Goal: Information Seeking & Learning: Learn about a topic

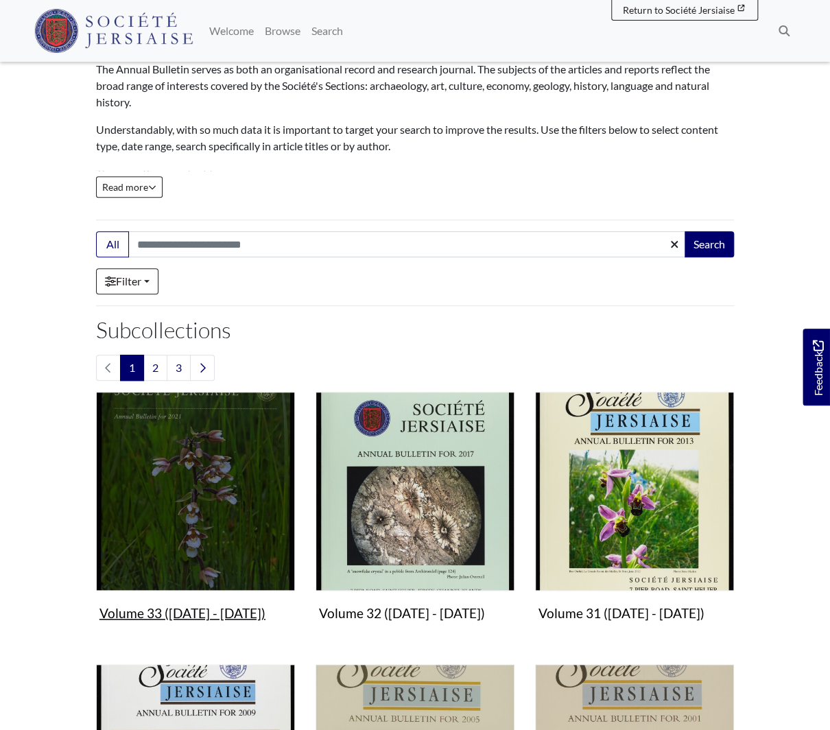
scroll to position [142, 0]
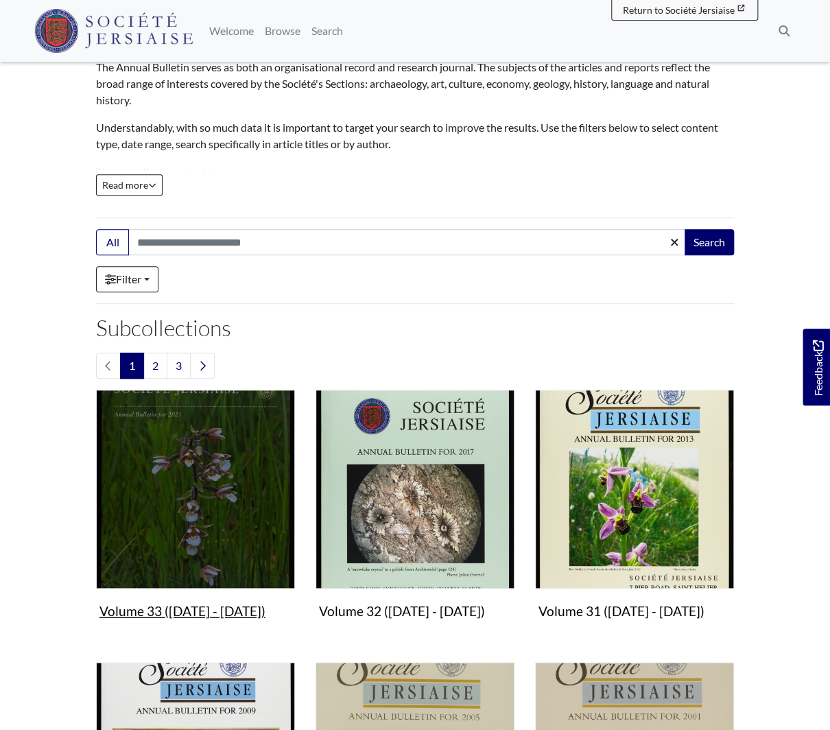
click at [212, 519] on img "Subcollection" at bounding box center [195, 489] width 199 height 199
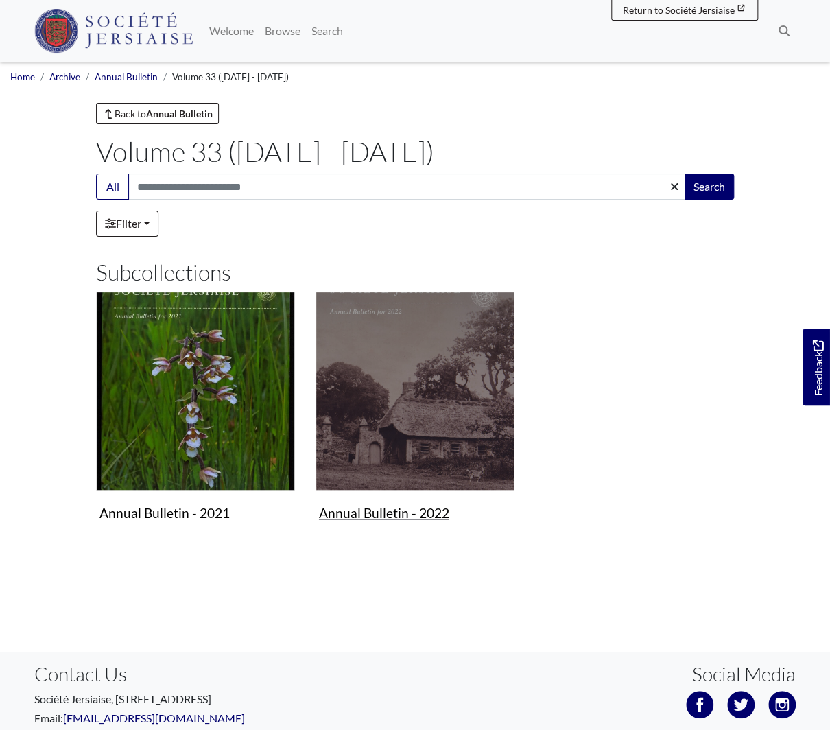
click at [413, 427] on img "Subcollection" at bounding box center [415, 391] width 199 height 199
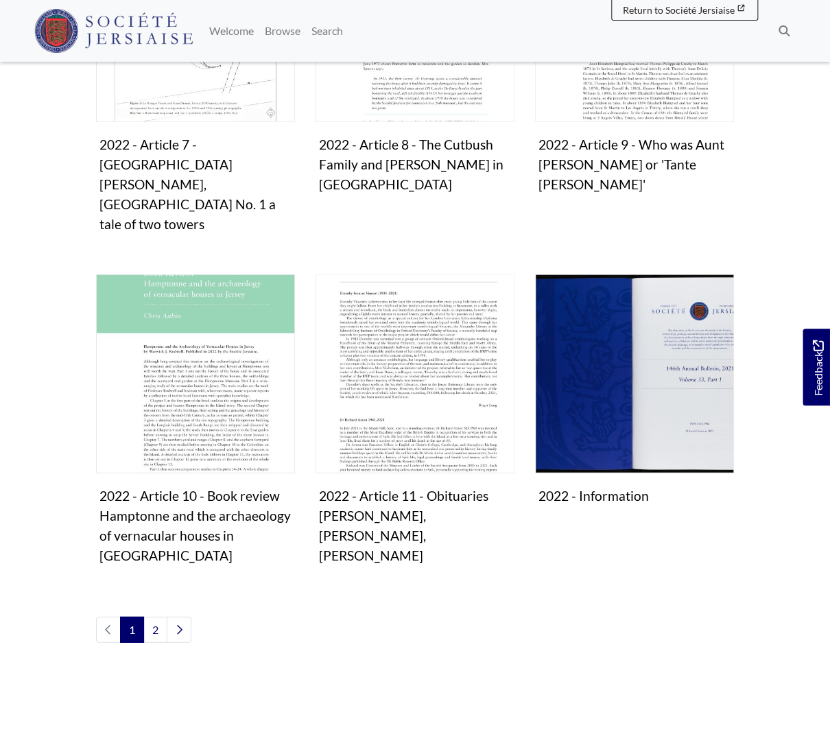
scroll to position [1057, 0]
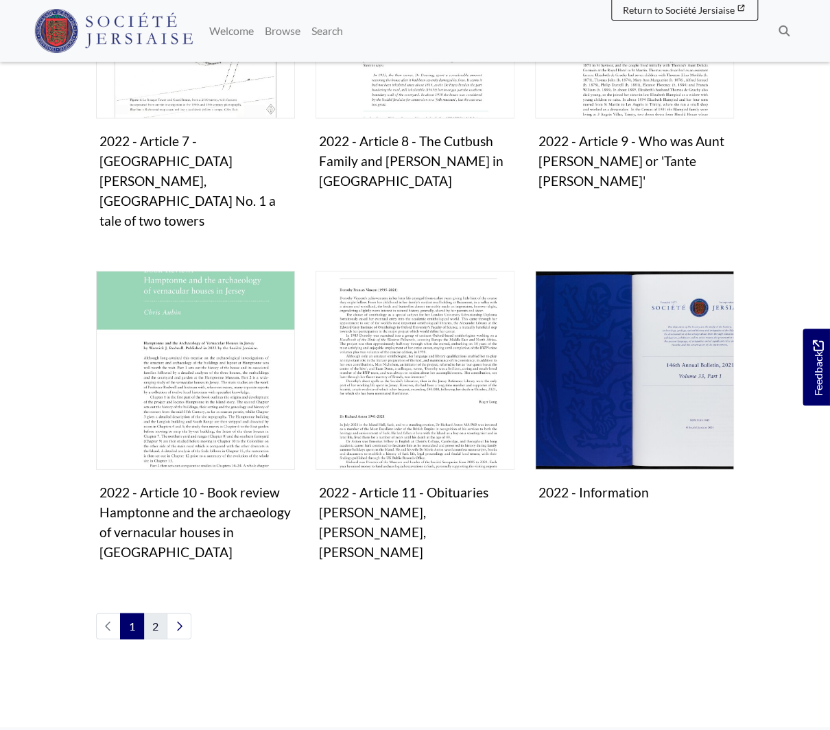
click at [155, 613] on link "2" at bounding box center [155, 626] width 24 height 26
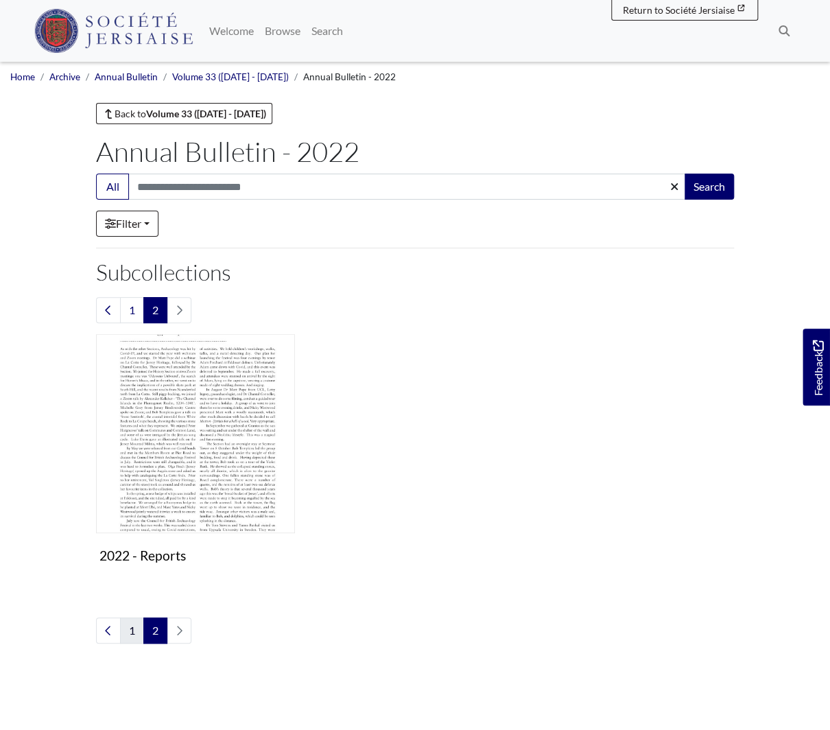
click at [132, 624] on link "1" at bounding box center [132, 630] width 24 height 26
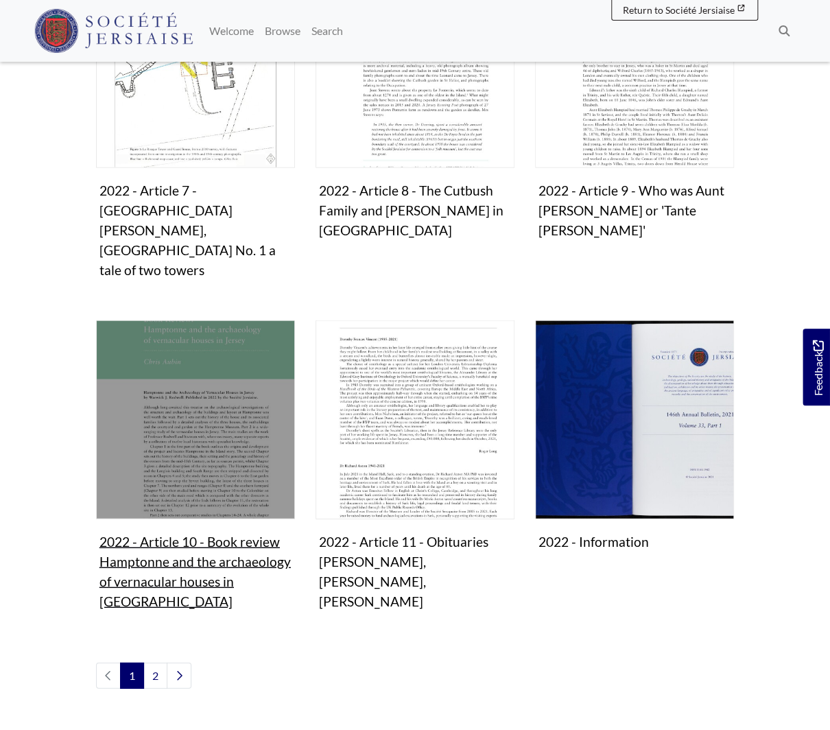
scroll to position [1010, 0]
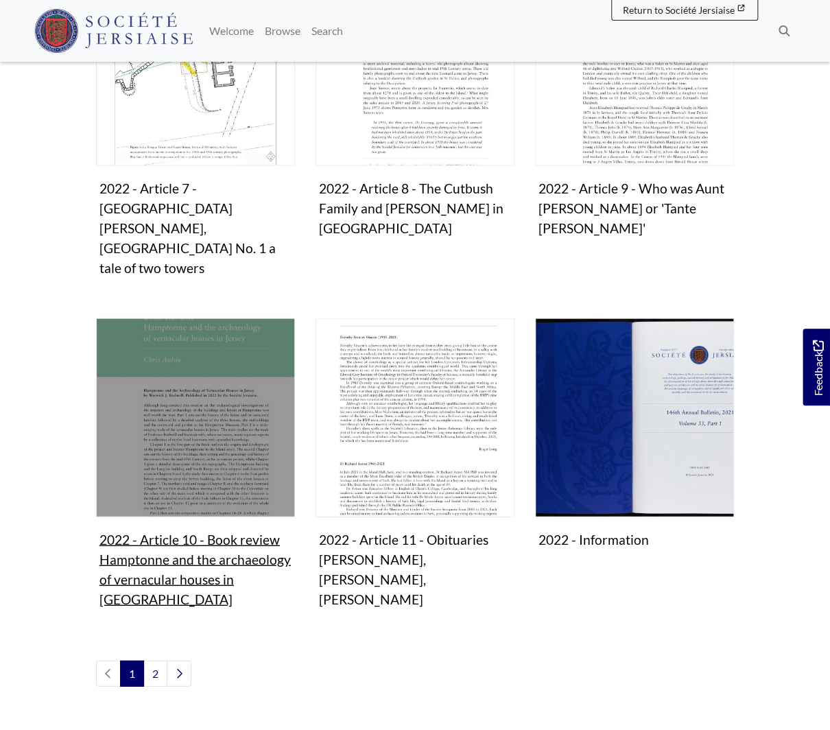
click at [214, 394] on img "Subcollection" at bounding box center [195, 417] width 199 height 199
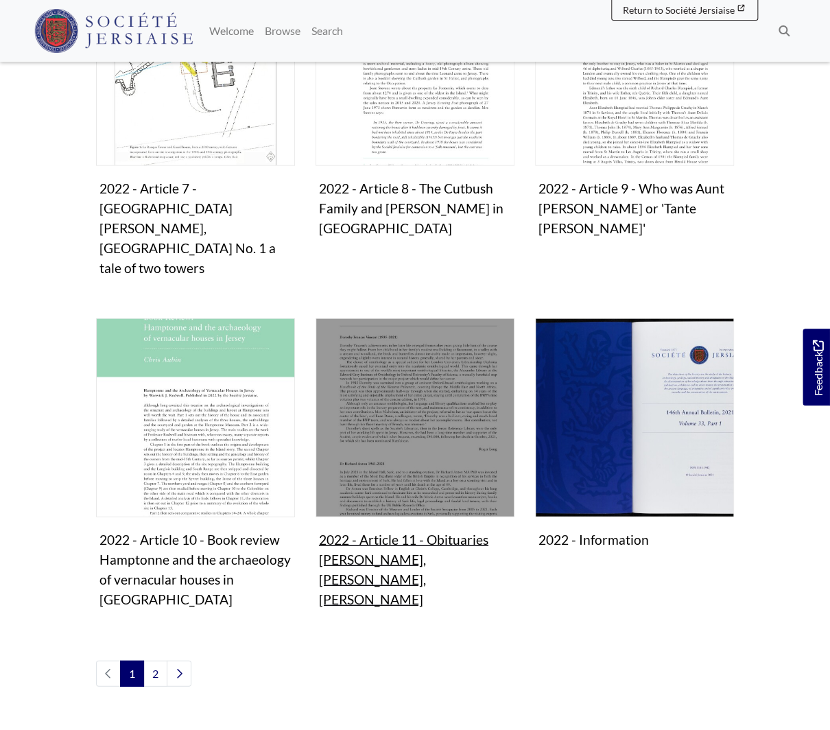
click at [392, 379] on img "Subcollection" at bounding box center [415, 417] width 199 height 199
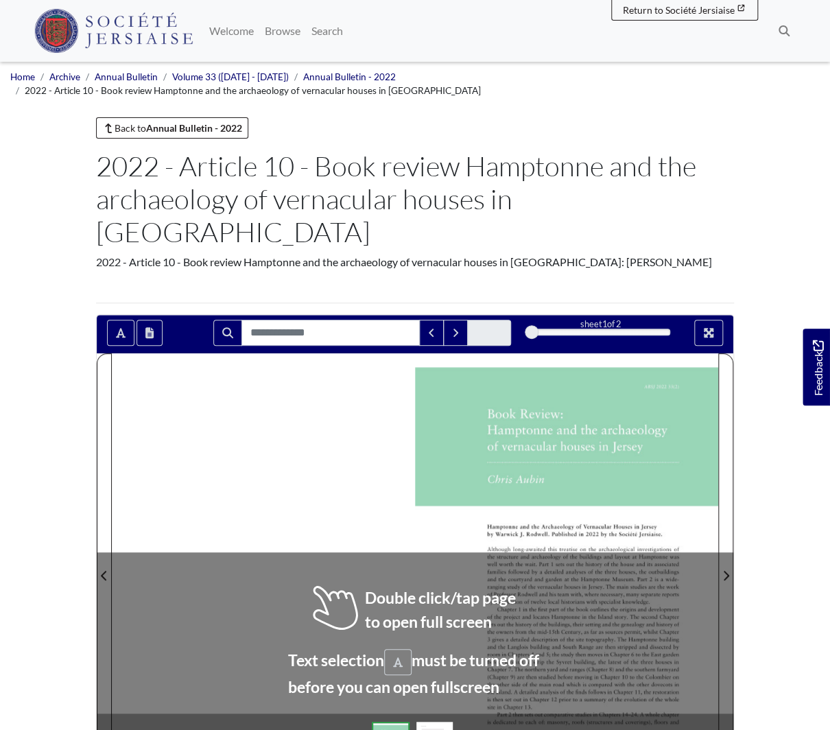
click at [266, 402] on div at bounding box center [415, 567] width 606 height 429
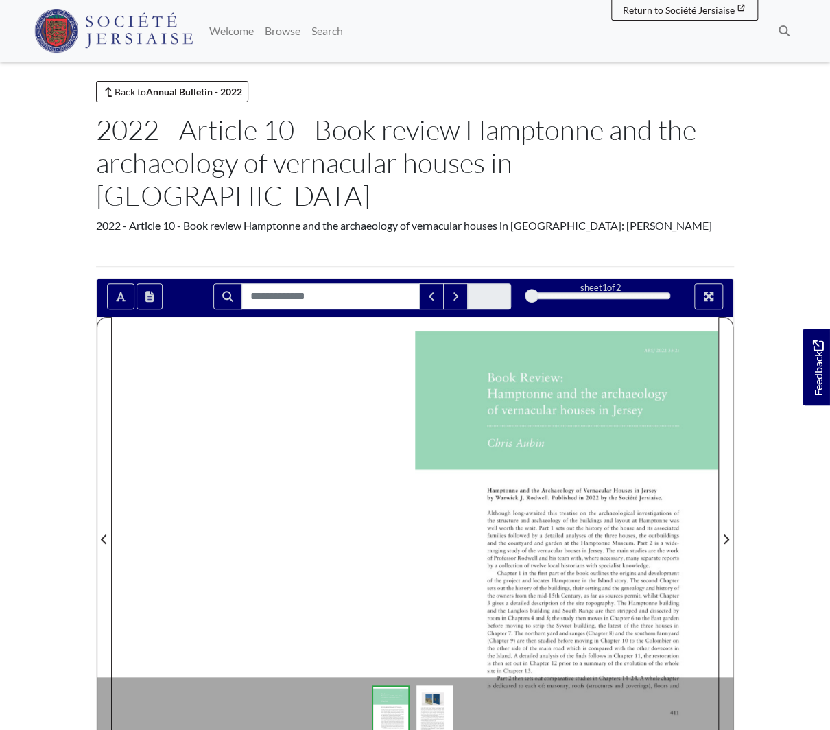
scroll to position [43, 0]
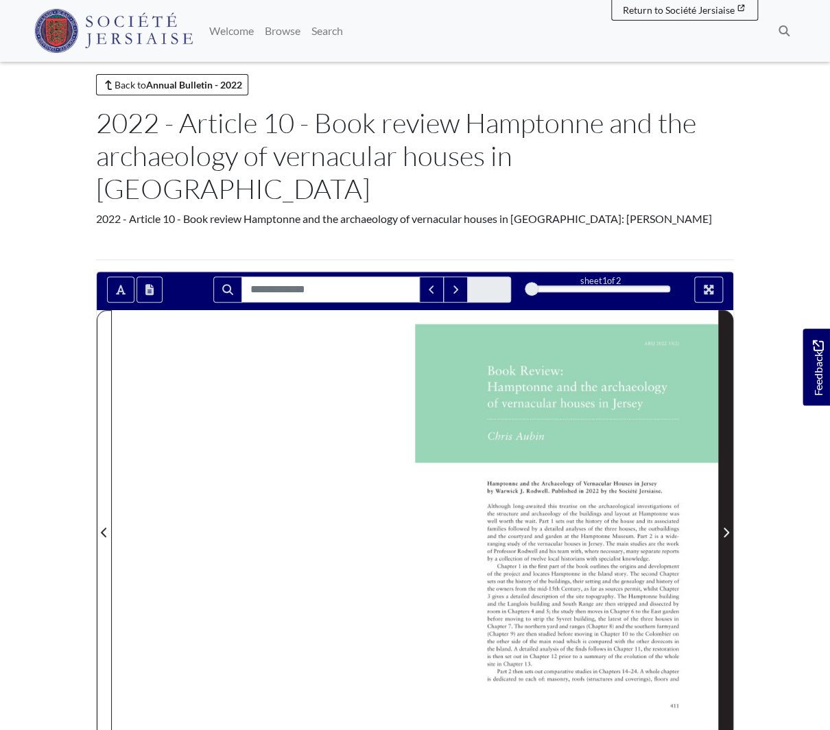
click at [724, 527] on icon "Next Page" at bounding box center [725, 532] width 7 height 11
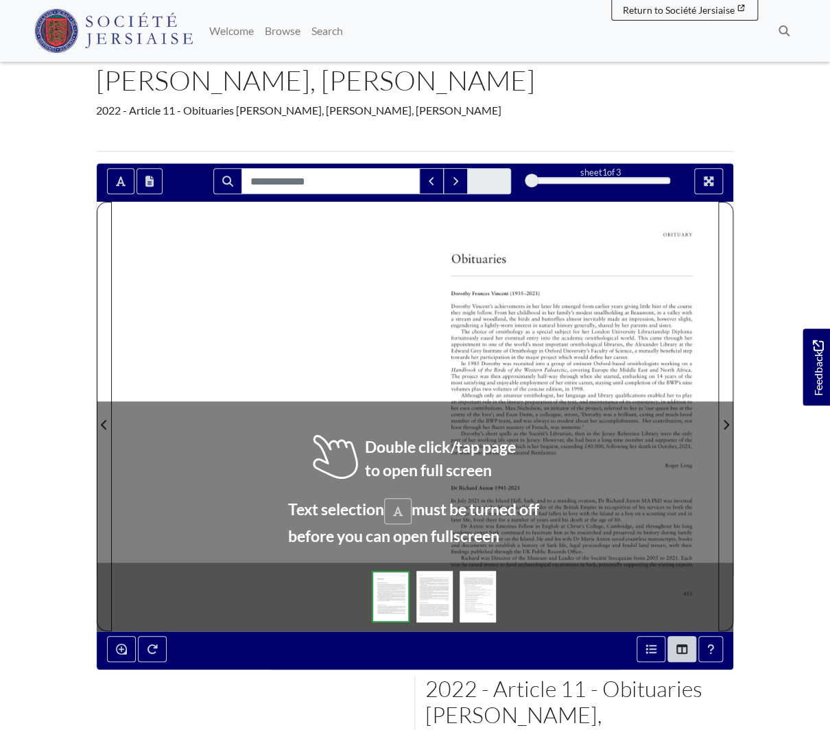
scroll to position [106, 0]
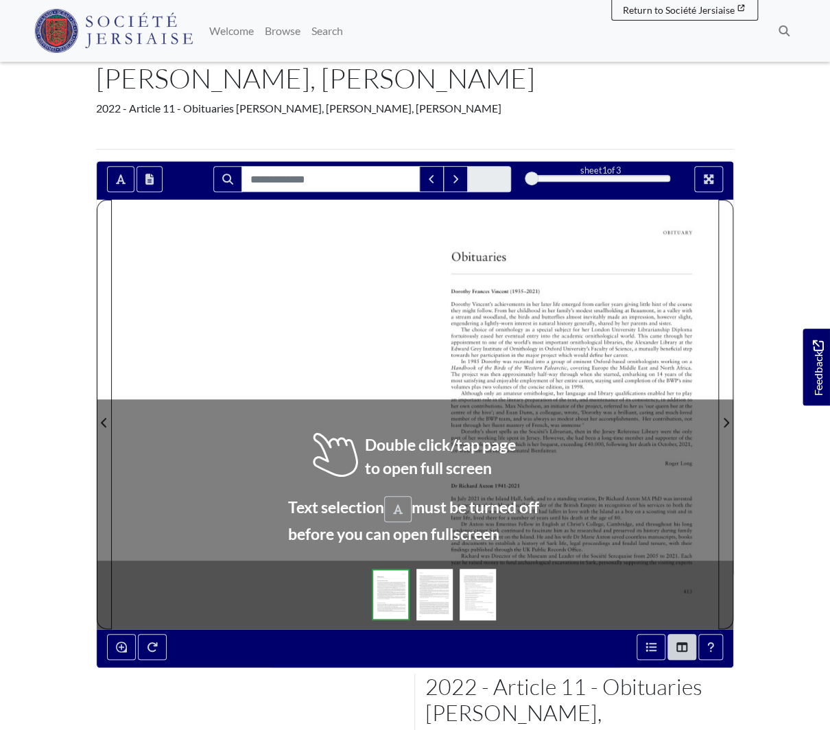
click at [424, 592] on img at bounding box center [434, 594] width 36 height 51
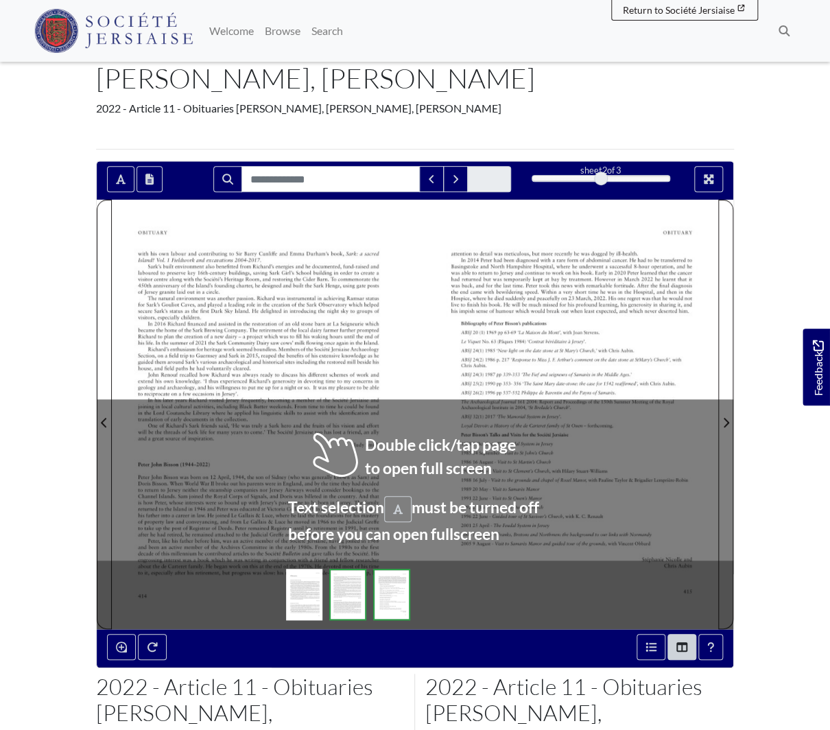
click at [41, 530] on body "Menu" at bounding box center [415, 464] width 830 height 1141
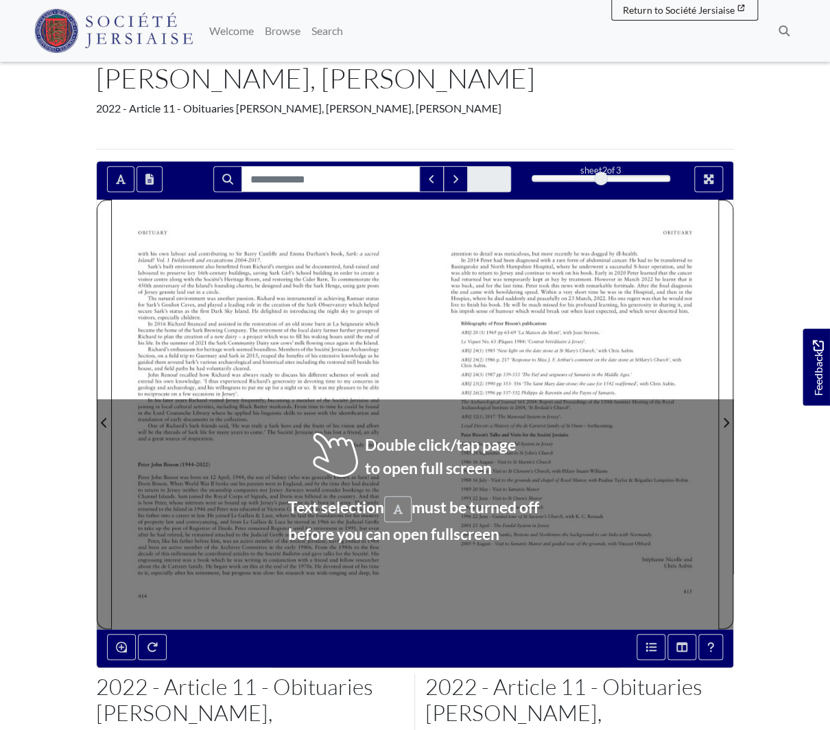
click at [377, 500] on div at bounding box center [263, 414] width 303 height 429
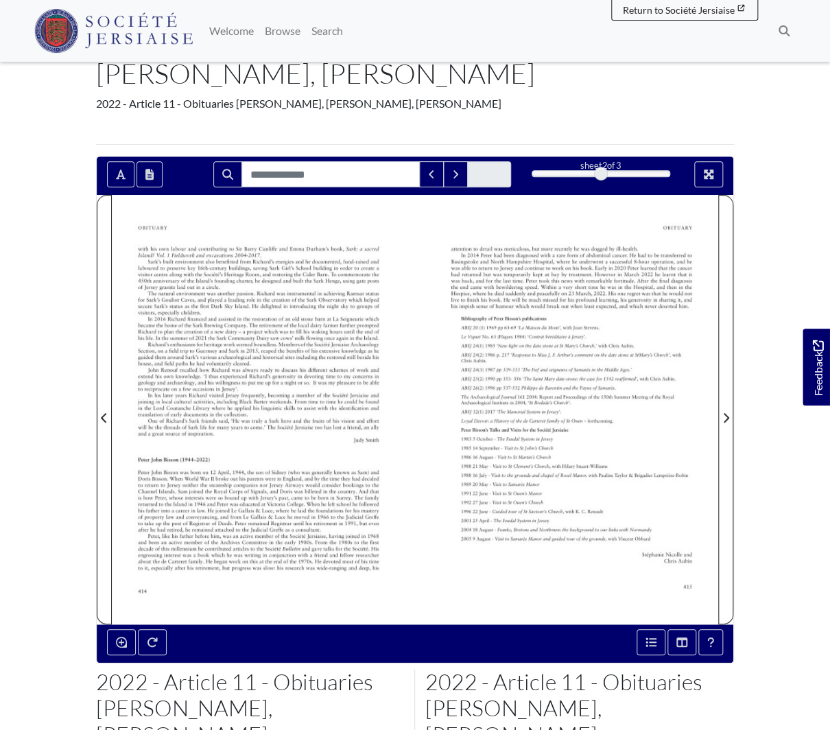
scroll to position [113, 0]
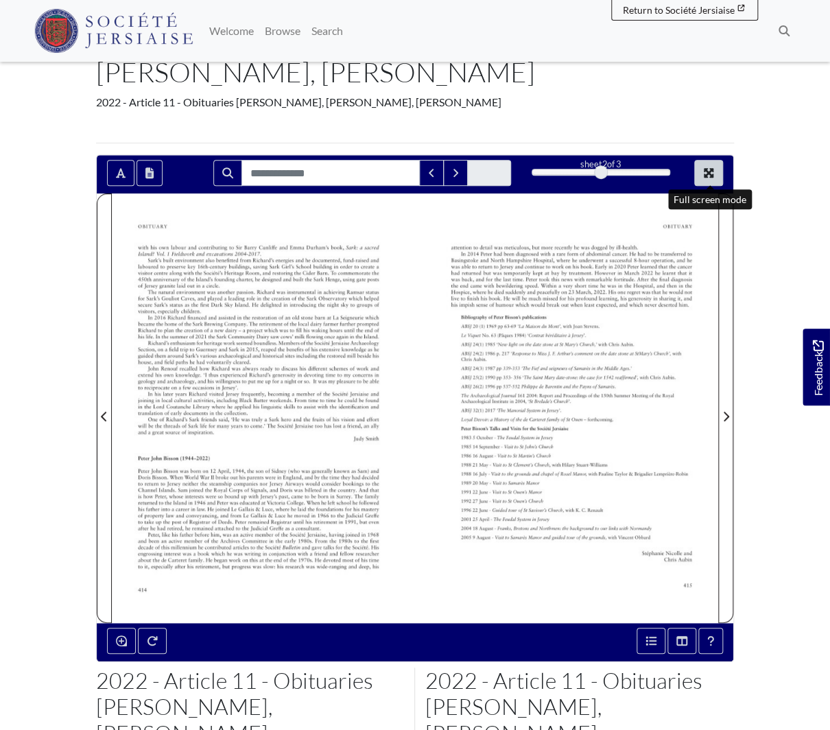
click at [707, 169] on icon "Full screen mode" at bounding box center [709, 173] width 10 height 10
